Goal: Task Accomplishment & Management: Complete application form

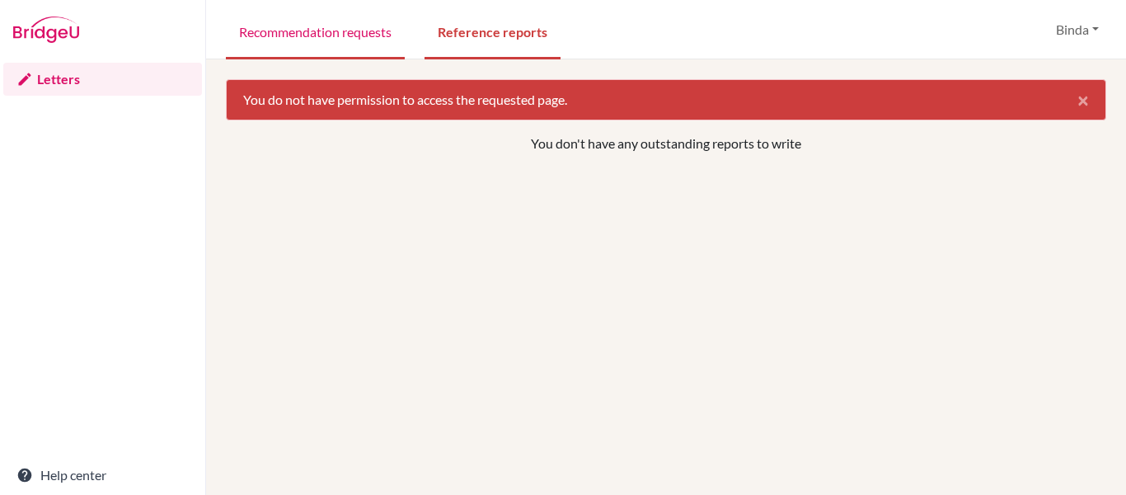
click at [316, 32] on link "Recommendation requests" at bounding box center [315, 30] width 179 height 57
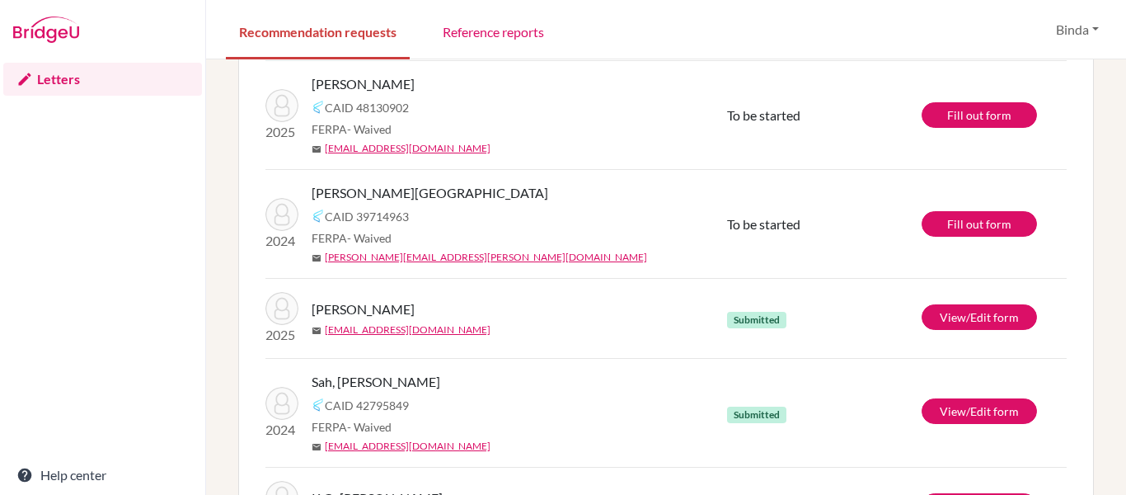
scroll to position [510, 0]
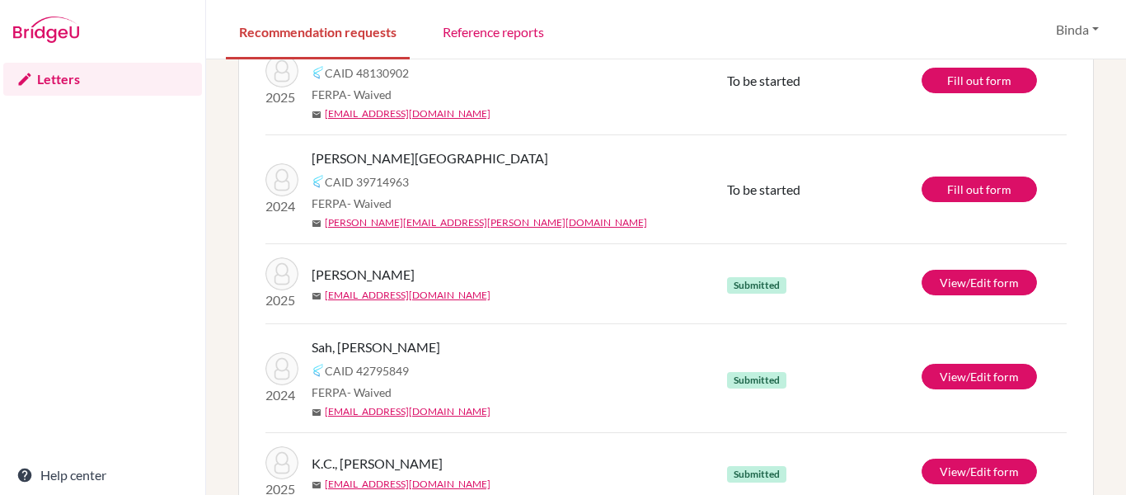
click at [480, 223] on div "mail khadka.manavi.ktm@gmail.com" at bounding box center [526, 222] width 428 height 15
click at [983, 285] on link "View/Edit form" at bounding box center [979, 283] width 115 height 26
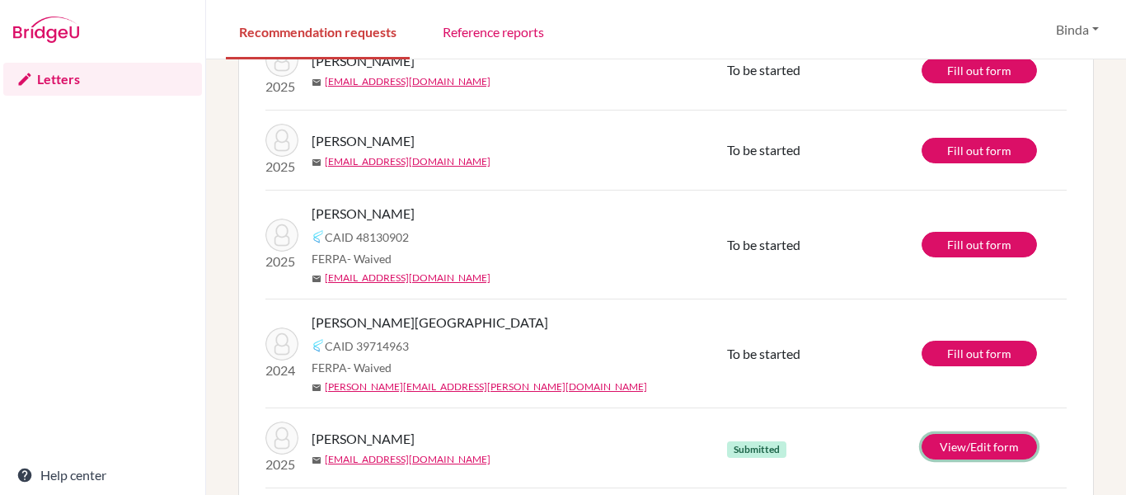
scroll to position [340, 0]
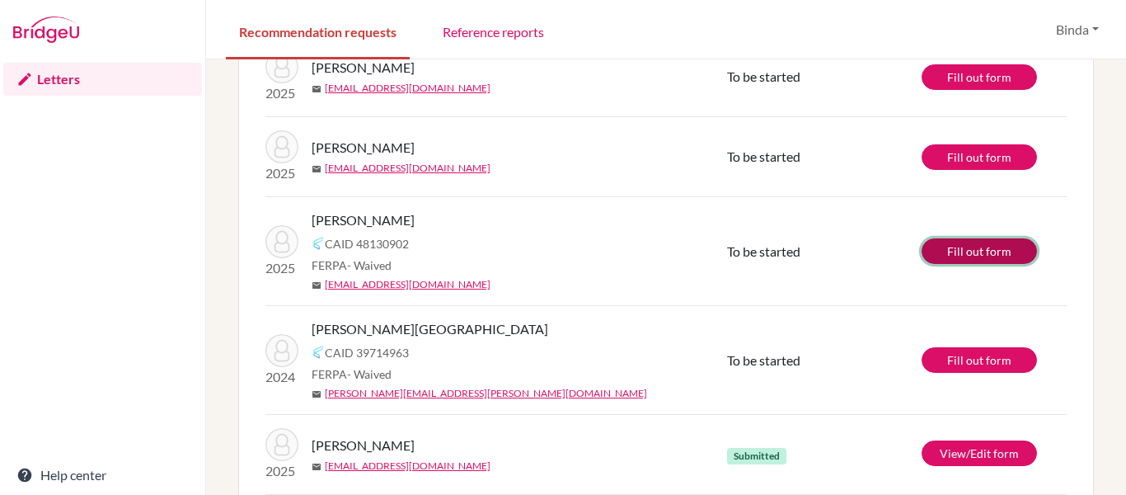
click at [981, 250] on link "Fill out form" at bounding box center [979, 251] width 115 height 26
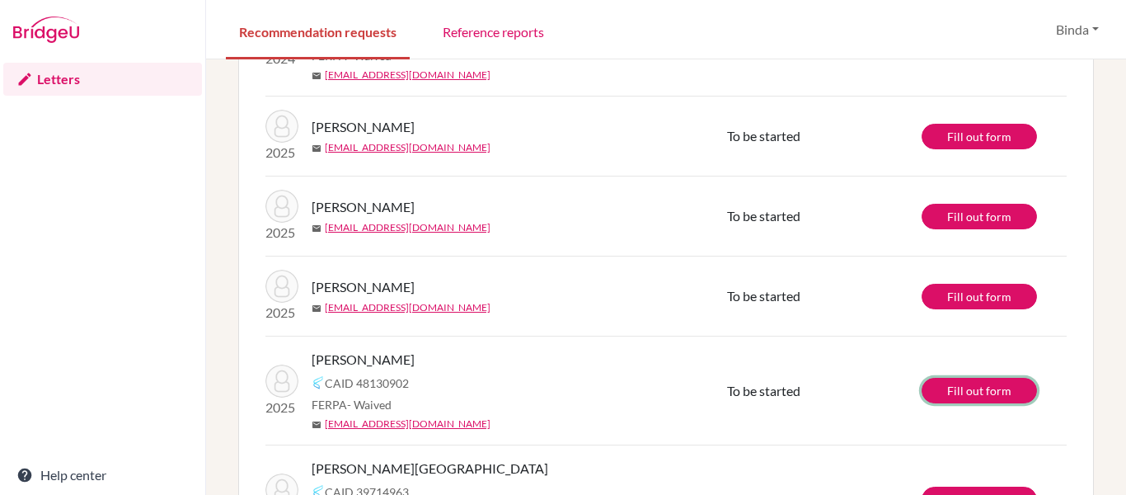
scroll to position [201, 0]
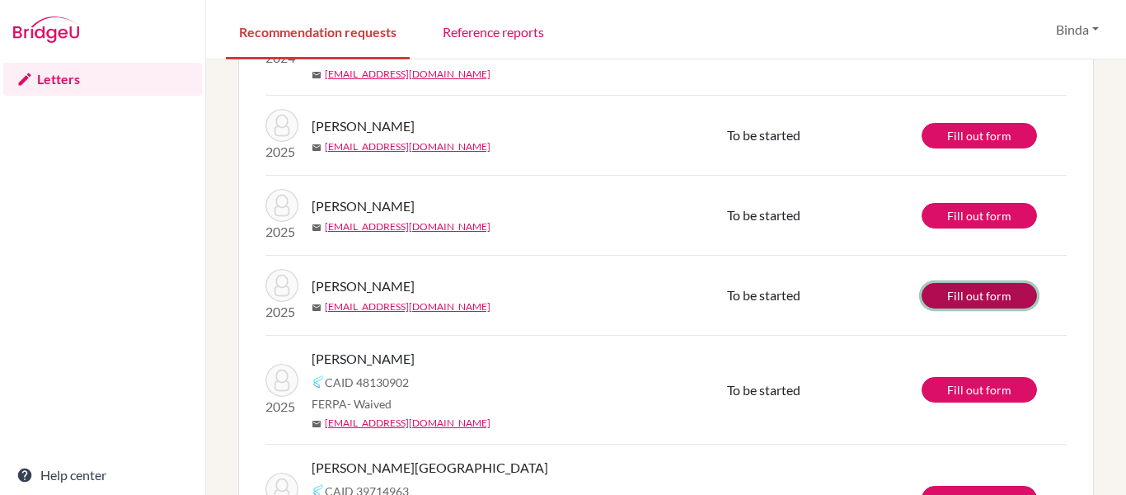
click at [973, 293] on link "Fill out form" at bounding box center [979, 296] width 115 height 26
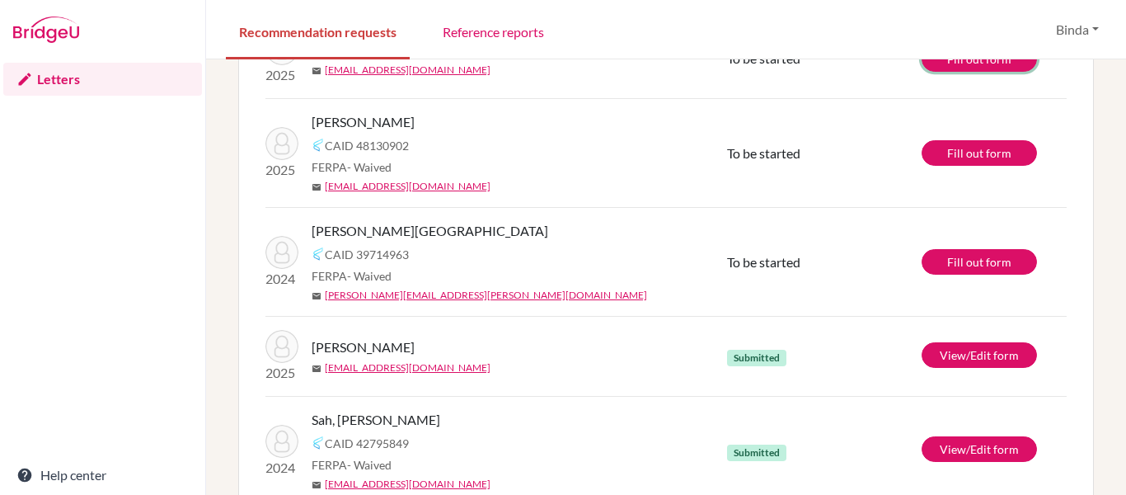
scroll to position [438, 0]
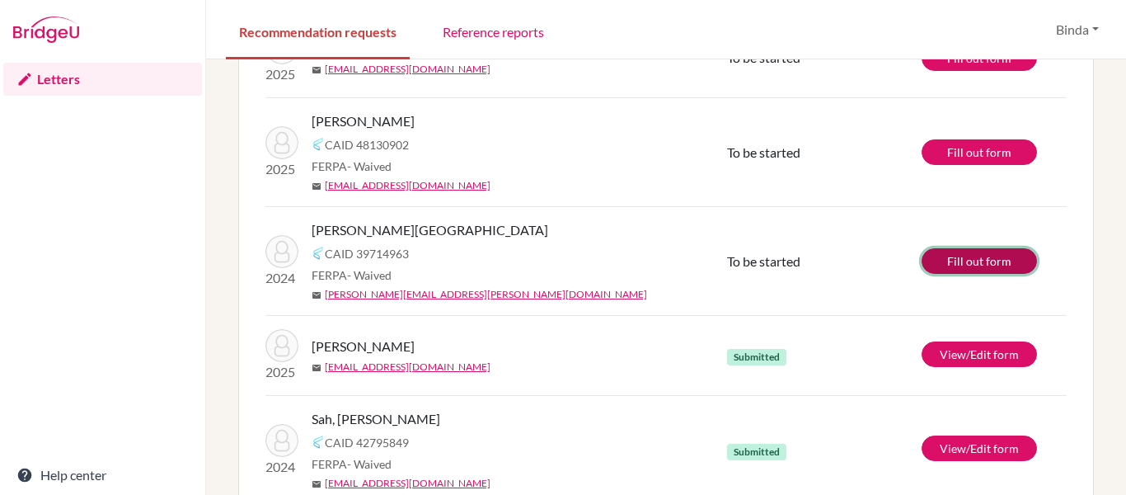
click at [967, 260] on link "Fill out form" at bounding box center [979, 261] width 115 height 26
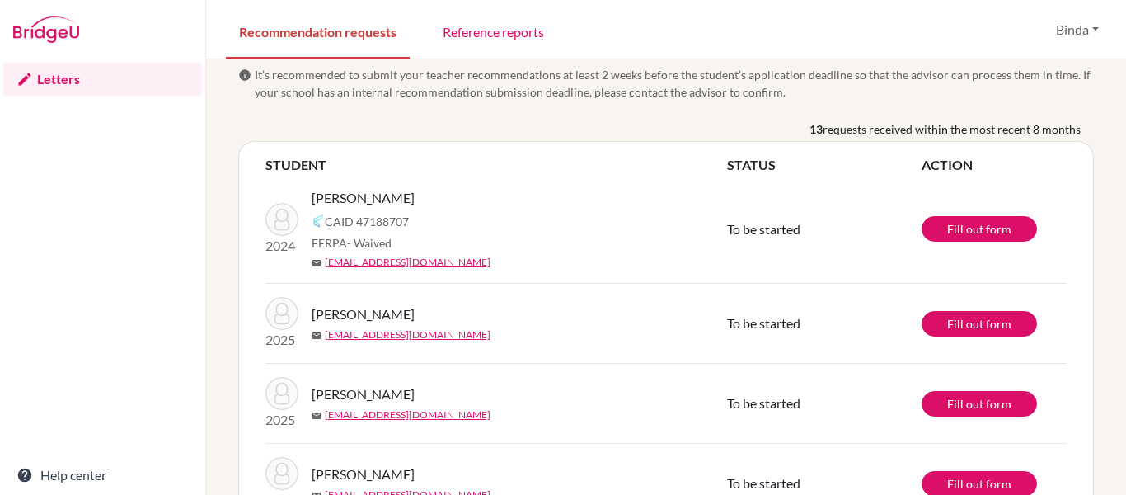
scroll to position [0, 0]
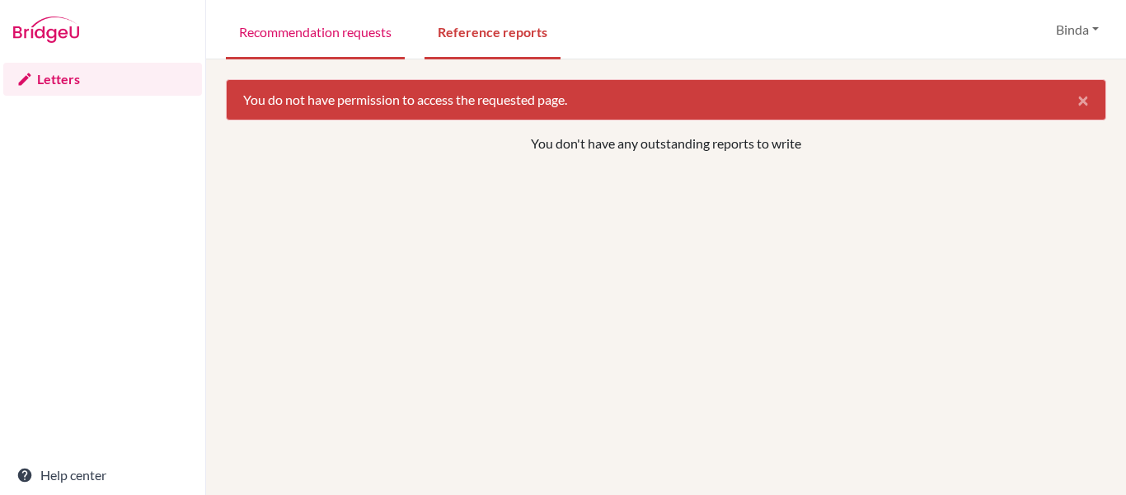
click at [293, 35] on link "Recommendation requests" at bounding box center [315, 30] width 179 height 57
